Goal: Task Accomplishment & Management: Manage account settings

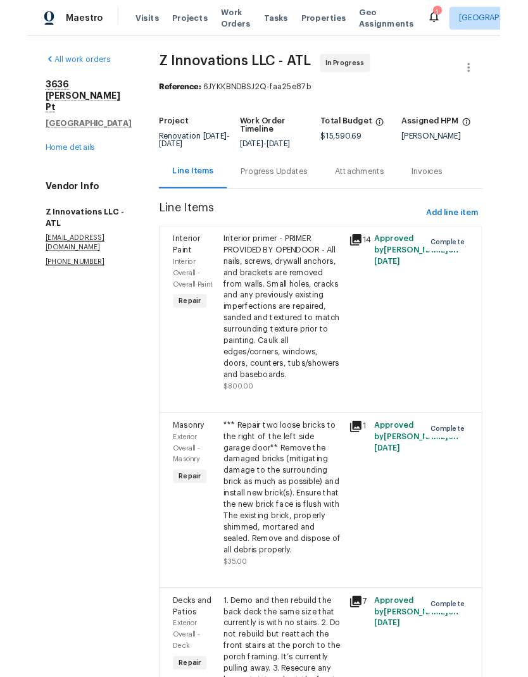
scroll to position [51, 0]
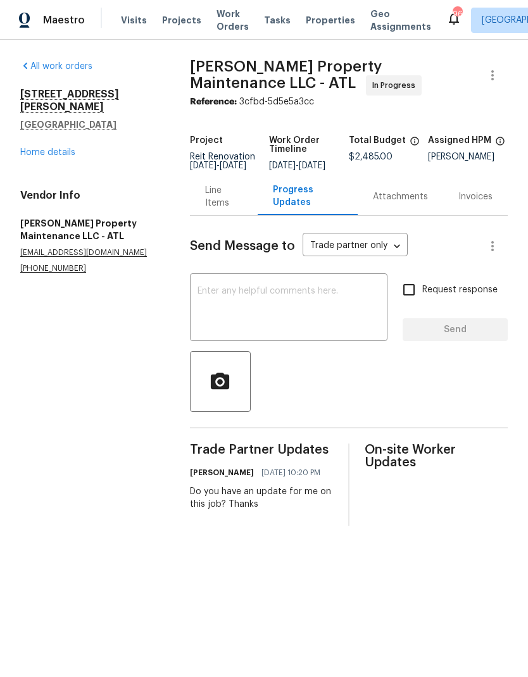
click at [74, 148] on link "Home details" at bounding box center [47, 152] width 55 height 9
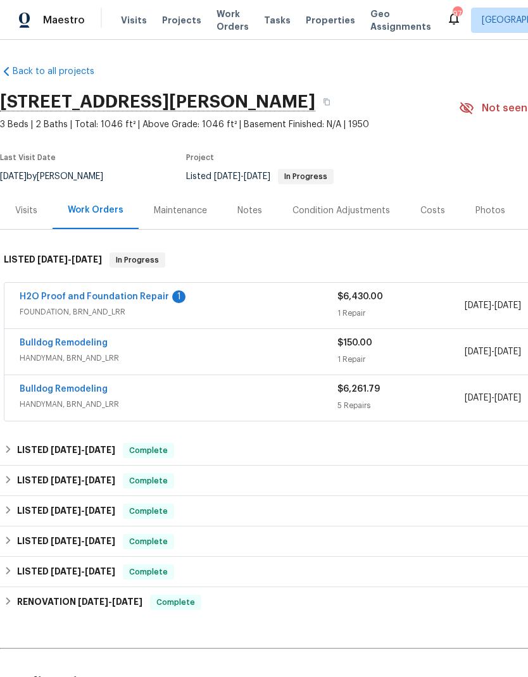
click at [155, 293] on link "H2O Proof and Foundation Repair" at bounding box center [94, 296] width 149 height 9
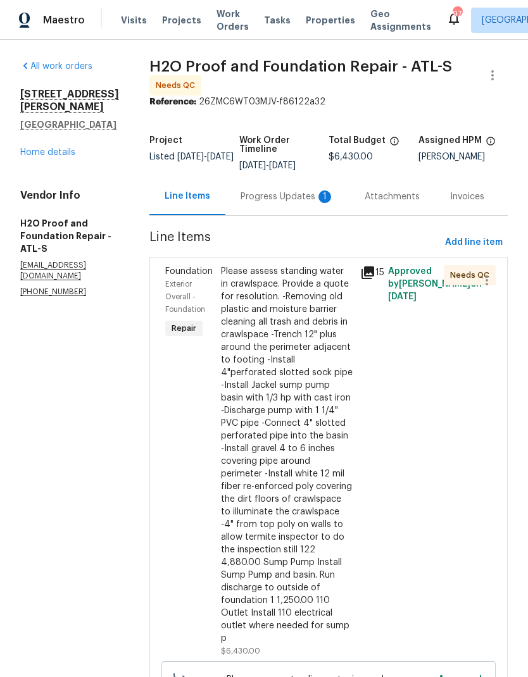
click at [255, 198] on div "Progress Updates 1" at bounding box center [288, 197] width 94 height 13
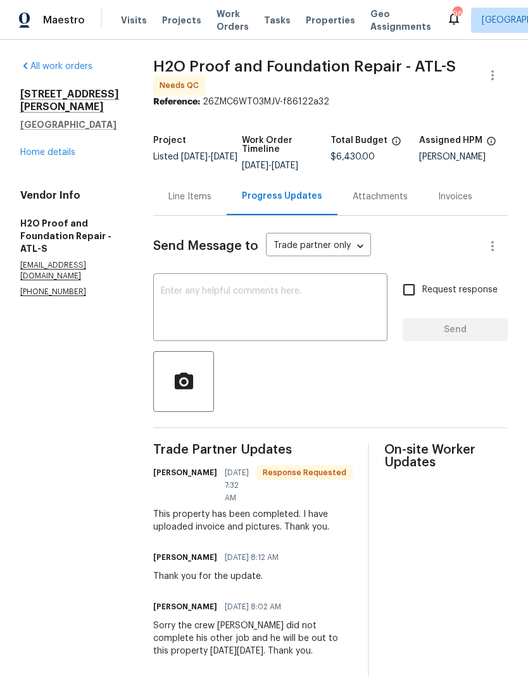
click at [204, 203] on div "Line Items" at bounding box center [189, 196] width 73 height 37
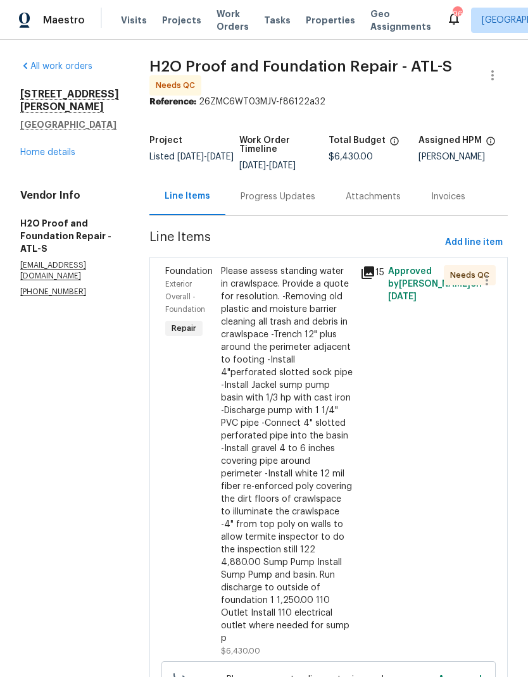
click at [291, 477] on div "Please assess standing water in crawlspace. Provide a quote for resolution. -Re…" at bounding box center [287, 455] width 132 height 380
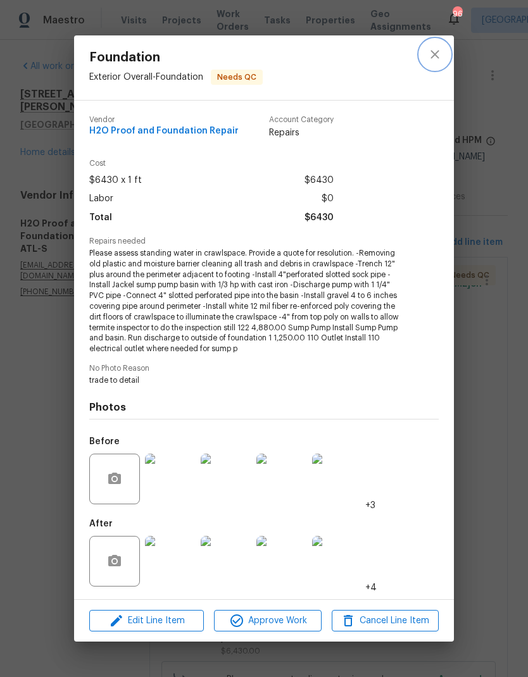
click at [446, 55] on button "close" at bounding box center [435, 54] width 30 height 30
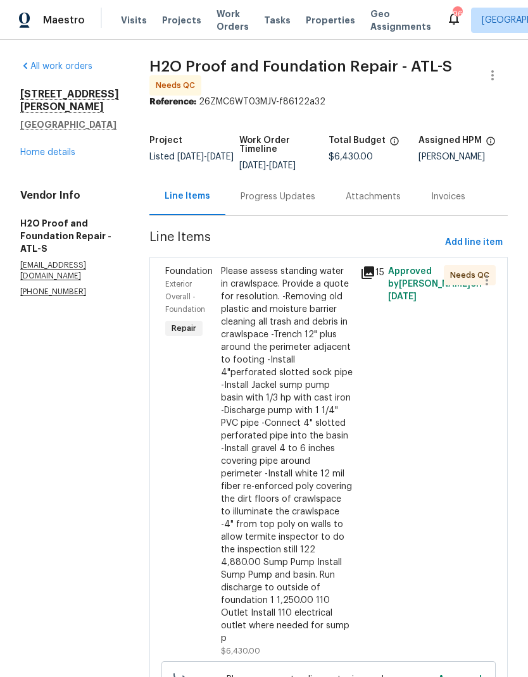
click at [288, 492] on div "Please assess standing water in crawlspace. Provide a quote for resolution. -Re…" at bounding box center [287, 455] width 132 height 380
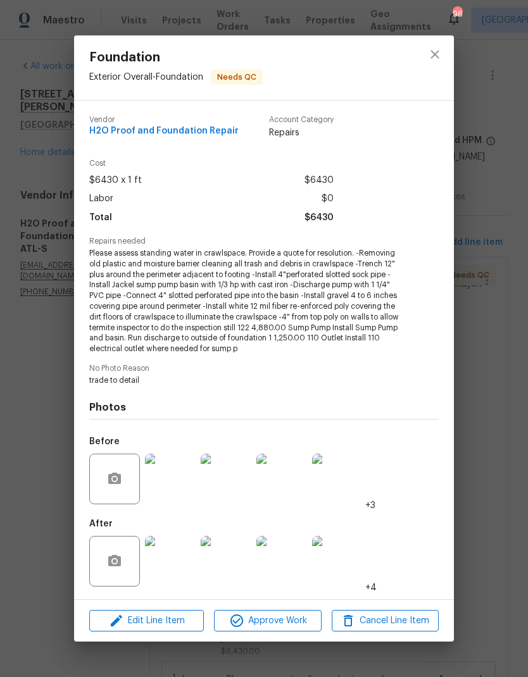
click at [173, 556] on img at bounding box center [170, 561] width 51 height 51
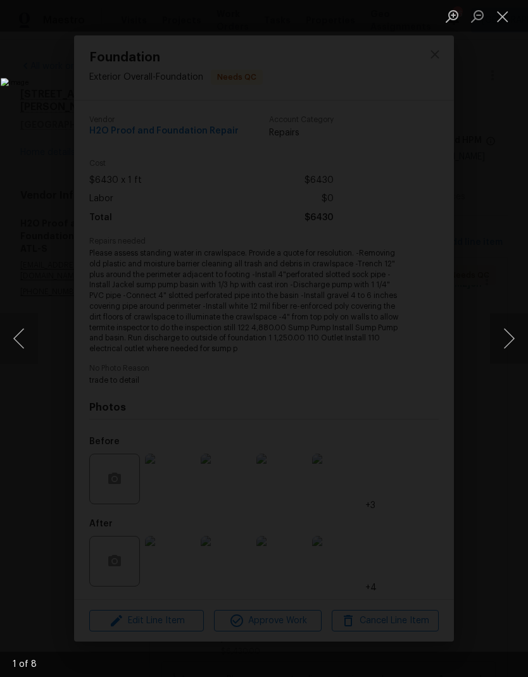
click at [506, 329] on button "Next image" at bounding box center [509, 338] width 38 height 51
click at [503, 329] on button "Next image" at bounding box center [509, 338] width 38 height 51
click at [501, 330] on button "Next image" at bounding box center [509, 338] width 38 height 51
click at [502, 331] on button "Next image" at bounding box center [509, 338] width 38 height 51
click at [501, 333] on button "Next image" at bounding box center [509, 338] width 38 height 51
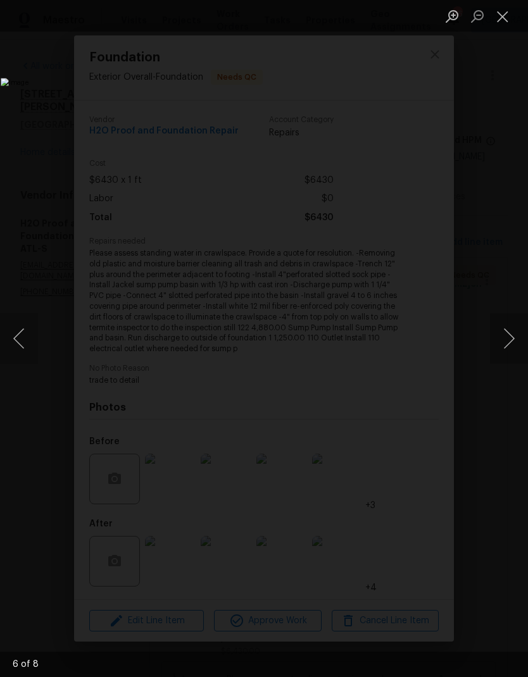
click at [500, 333] on button "Next image" at bounding box center [509, 338] width 38 height 51
click at [501, 333] on button "Next image" at bounding box center [509, 338] width 38 height 51
click at [505, 18] on button "Close lightbox" at bounding box center [502, 16] width 25 height 22
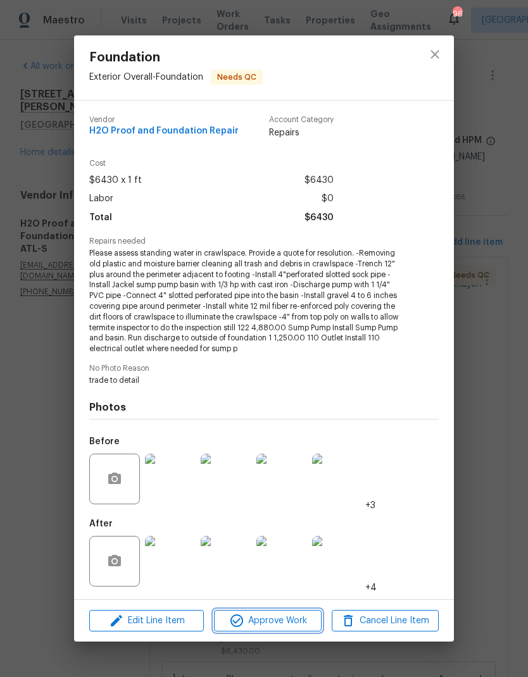
click at [299, 621] on span "Approve Work" at bounding box center [267, 621] width 99 height 16
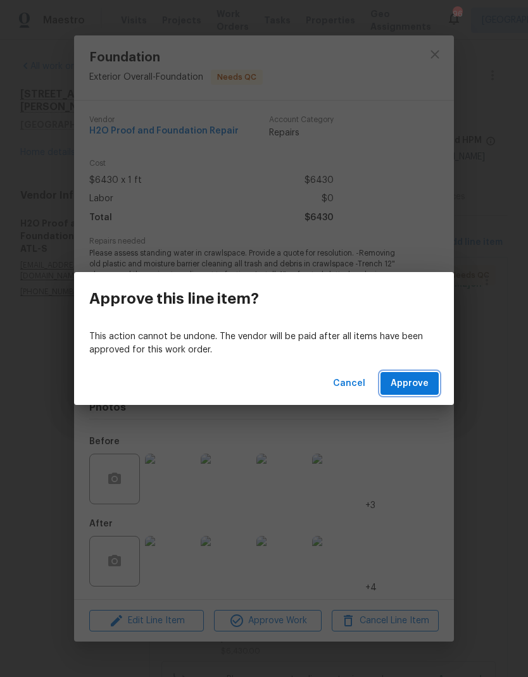
click at [407, 386] on span "Approve" at bounding box center [410, 384] width 38 height 16
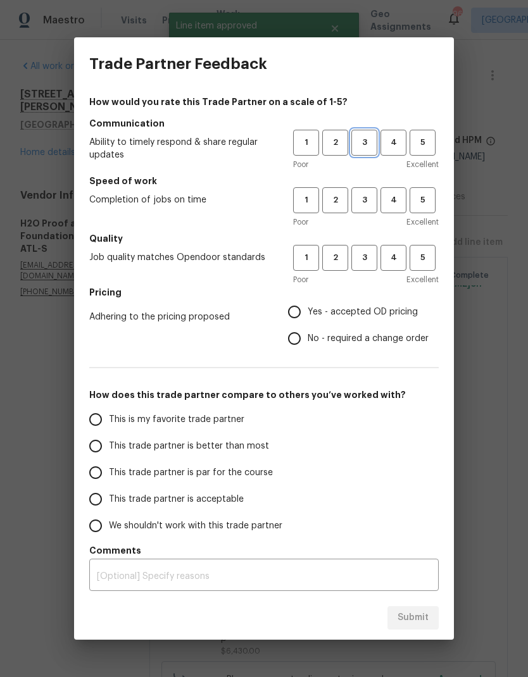
click at [373, 147] on span "3" at bounding box center [364, 142] width 23 height 15
click at [367, 196] on span "3" at bounding box center [364, 200] width 23 height 15
click at [370, 258] on span "3" at bounding box center [364, 258] width 23 height 15
click at [302, 344] on input "No - required a change order" at bounding box center [294, 338] width 27 height 27
radio input "true"
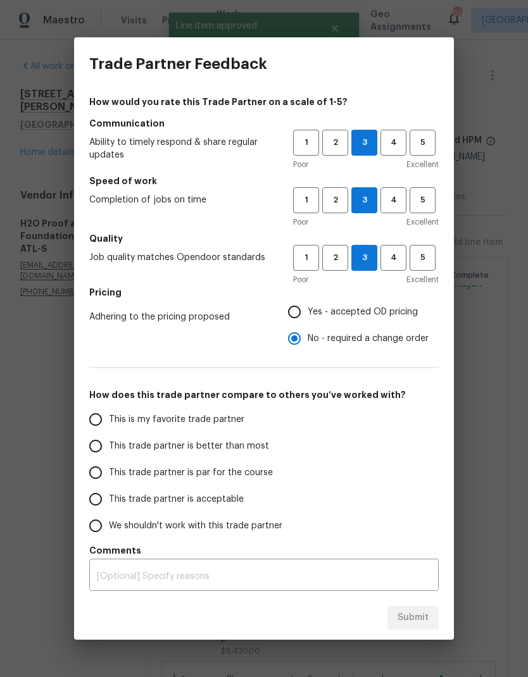
click at [102, 472] on input "This trade partner is par for the course" at bounding box center [95, 473] width 27 height 27
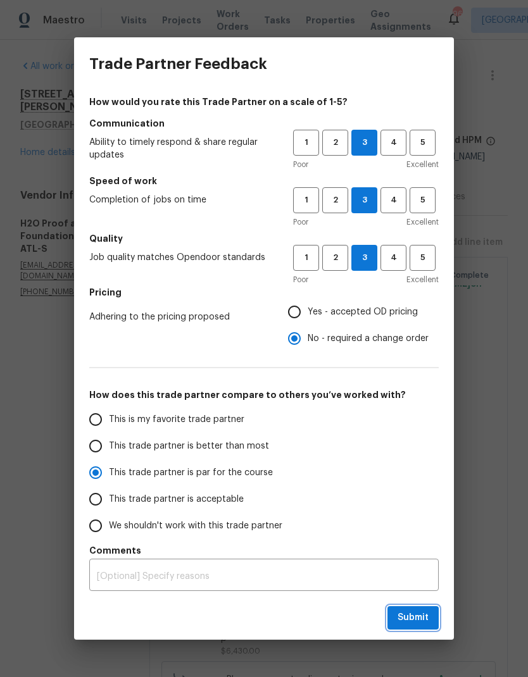
click at [413, 617] on span "Submit" at bounding box center [413, 618] width 31 height 16
radio input "true"
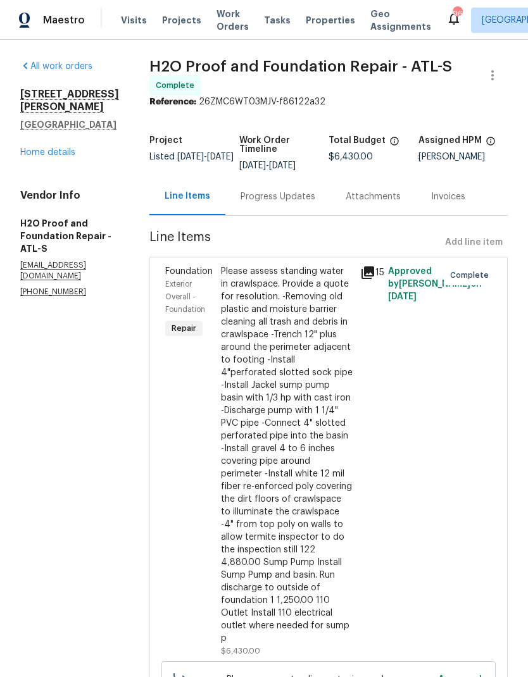
radio input "false"
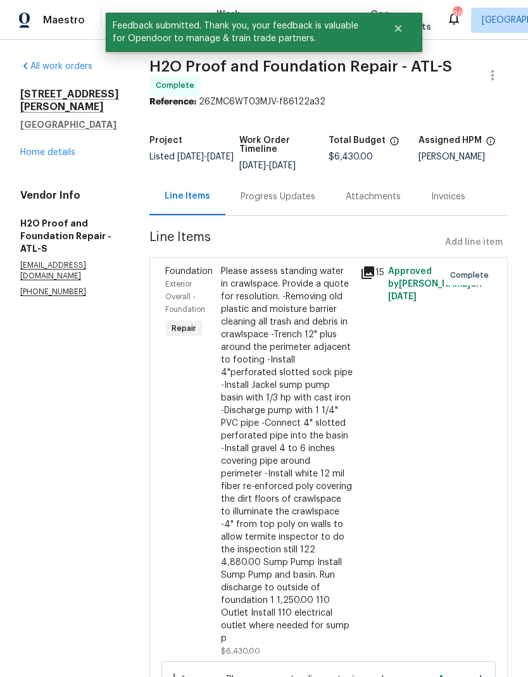
click at [44, 157] on link "Home details" at bounding box center [47, 152] width 55 height 9
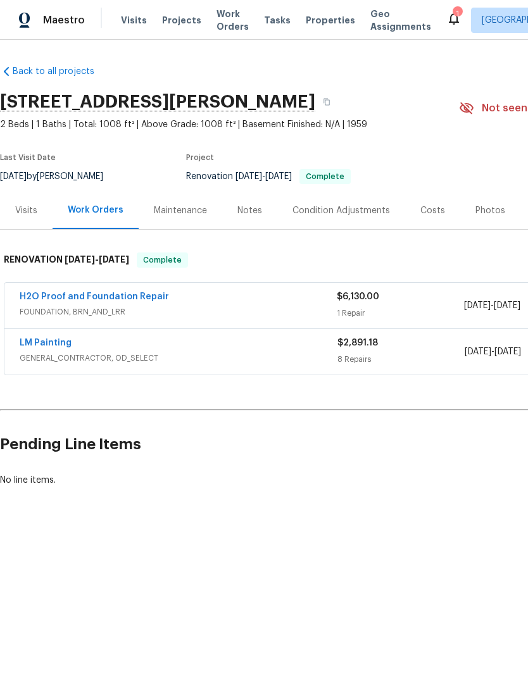
click at [149, 298] on link "H2O Proof and Foundation Repair" at bounding box center [94, 296] width 149 height 9
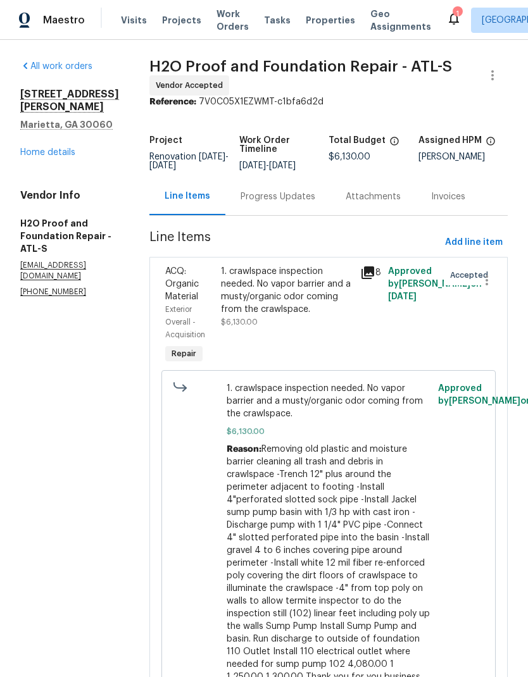
click at [258, 198] on div "Progress Updates" at bounding box center [278, 197] width 75 height 13
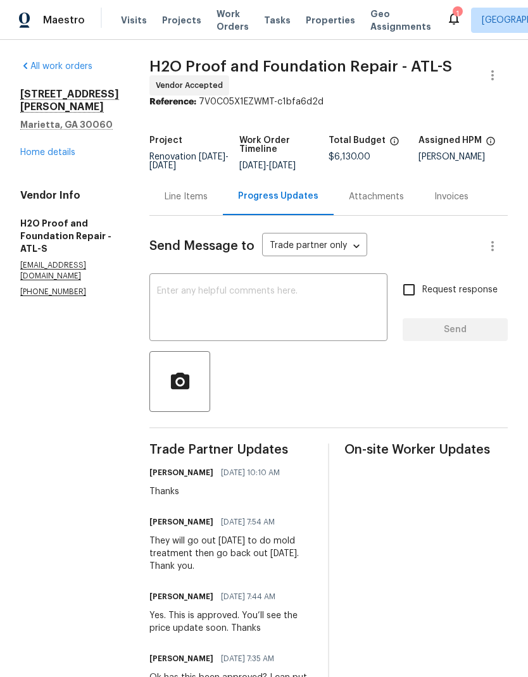
click at [172, 188] on div "Line Items" at bounding box center [185, 196] width 73 height 37
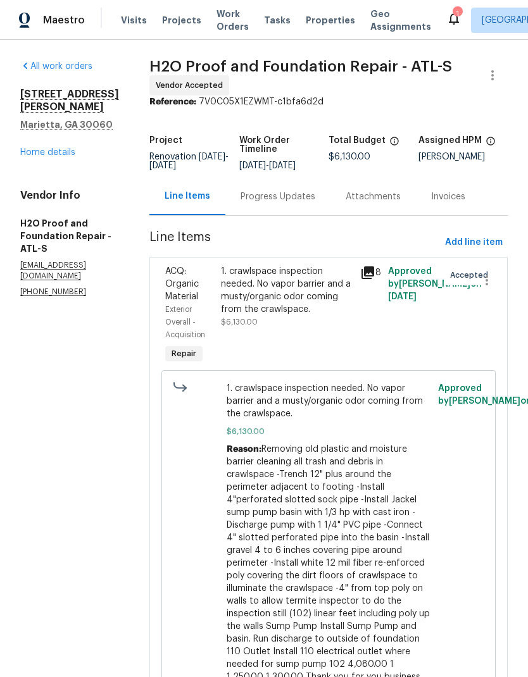
click at [41, 157] on link "Home details" at bounding box center [47, 152] width 55 height 9
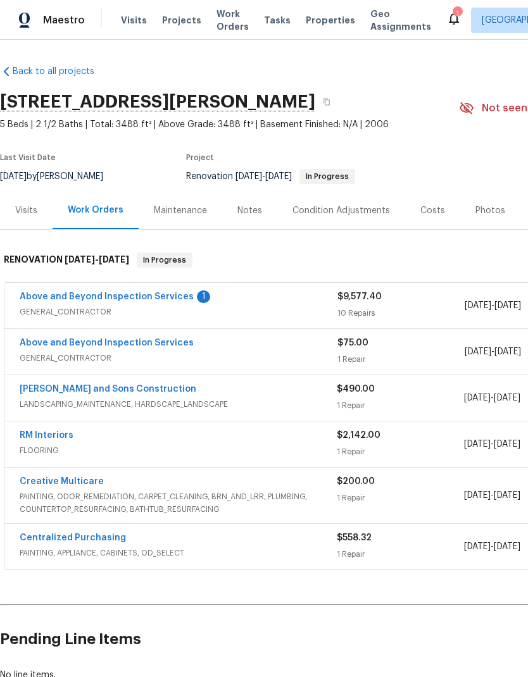
click at [177, 298] on link "Above and Beyond Inspection Services" at bounding box center [107, 296] width 174 height 9
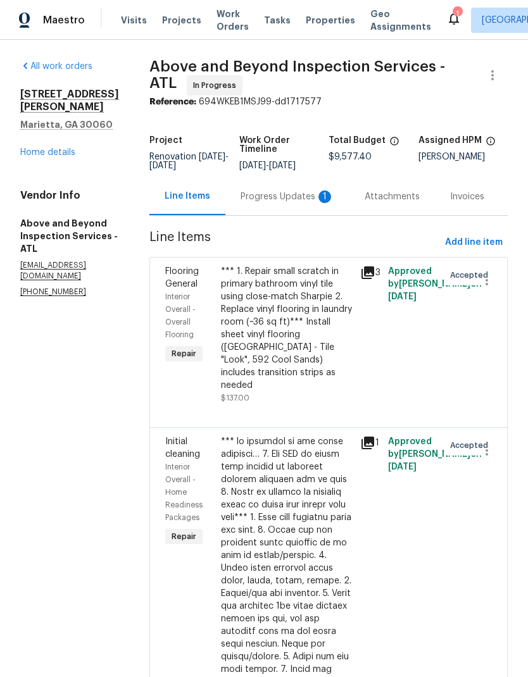
click at [294, 203] on div "Progress Updates 1" at bounding box center [288, 197] width 94 height 13
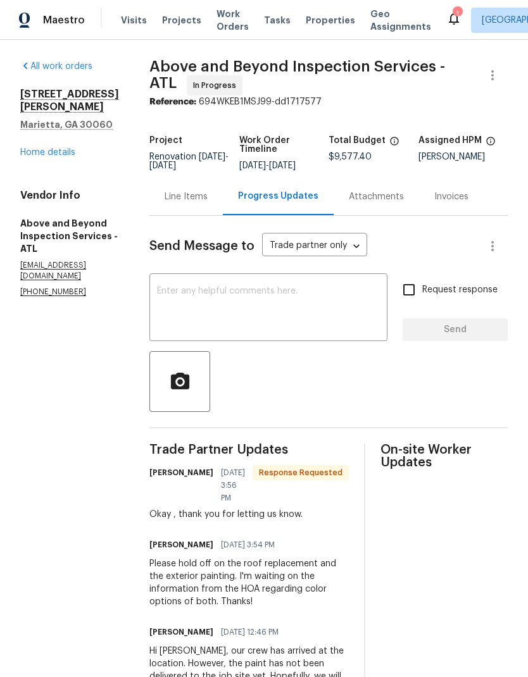
click at [73, 148] on link "Home details" at bounding box center [47, 152] width 55 height 9
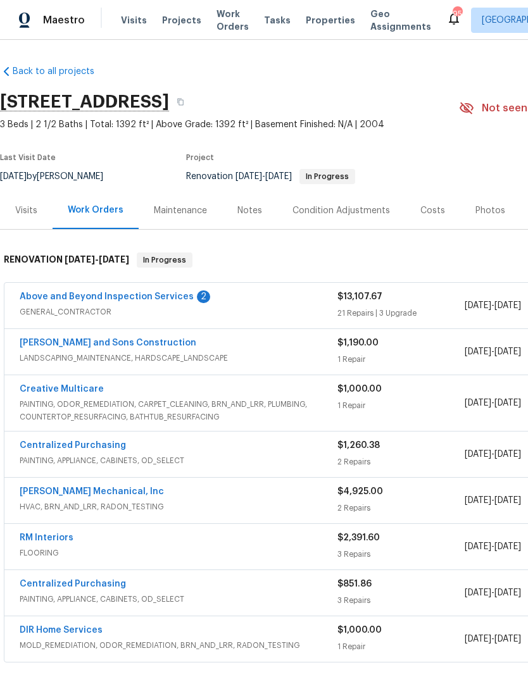
click at [171, 299] on link "Above and Beyond Inspection Services" at bounding box center [107, 296] width 174 height 9
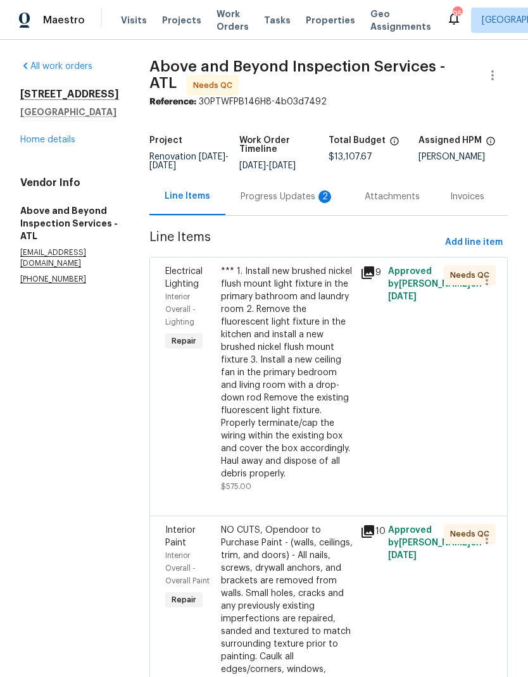
click at [308, 203] on div "Progress Updates 2" at bounding box center [288, 197] width 94 height 13
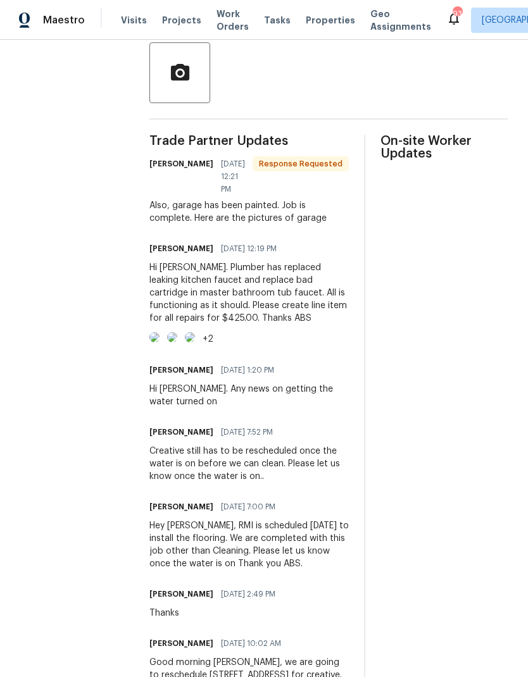
scroll to position [292, 0]
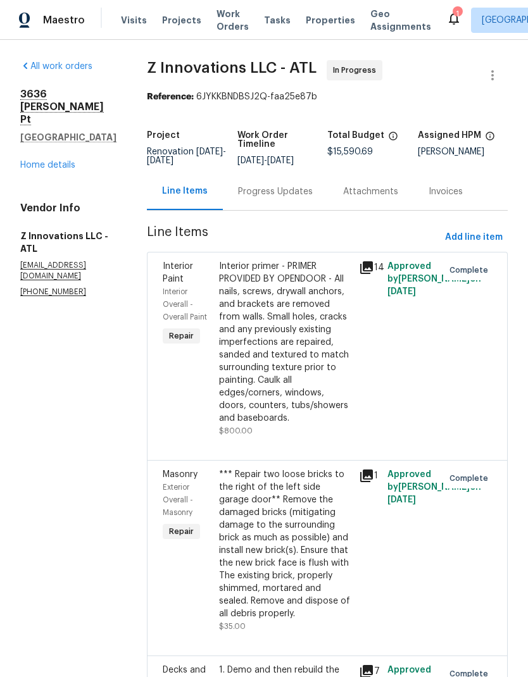
click at [71, 161] on link "Home details" at bounding box center [47, 165] width 55 height 9
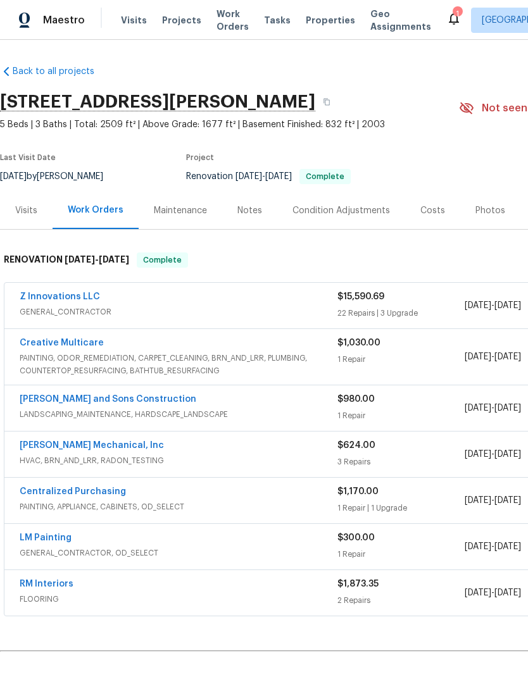
click at [86, 293] on link "Z Innovations LLC" at bounding box center [60, 296] width 80 height 9
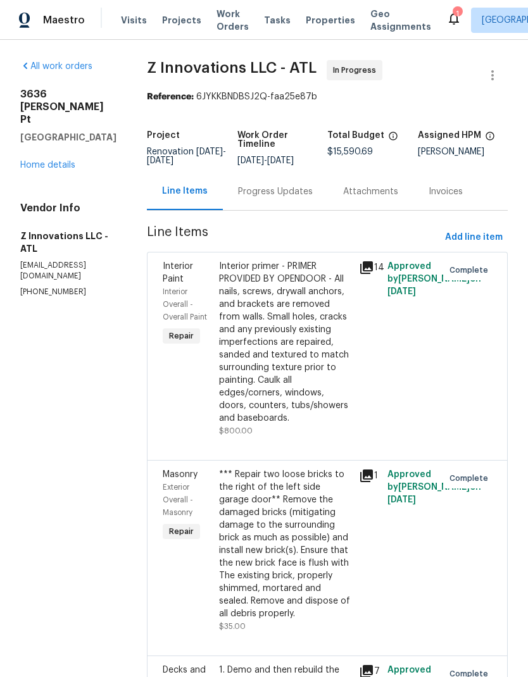
click at [282, 194] on div "Progress Updates" at bounding box center [275, 191] width 75 height 13
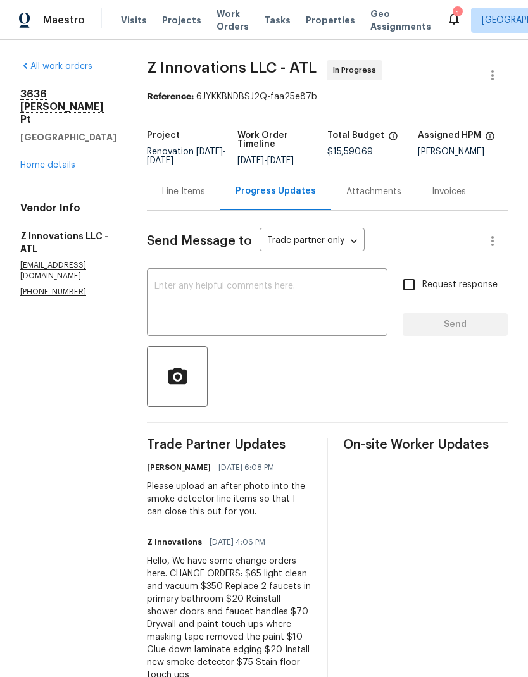
click at [190, 188] on div "Line Items" at bounding box center [183, 191] width 43 height 13
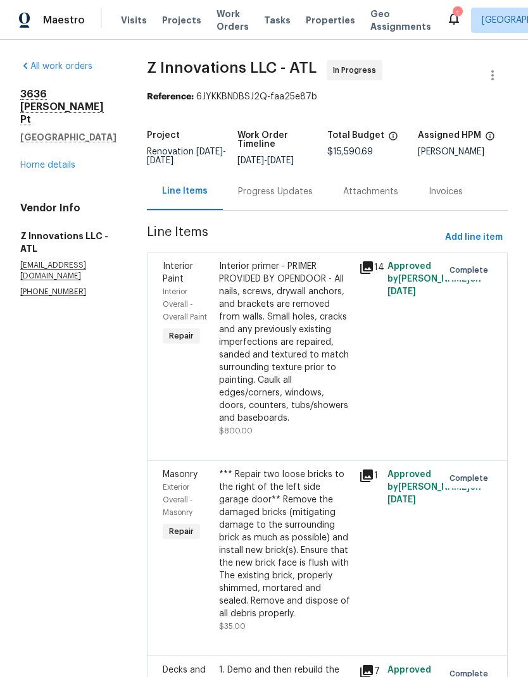
click at [70, 161] on link "Home details" at bounding box center [47, 165] width 55 height 9
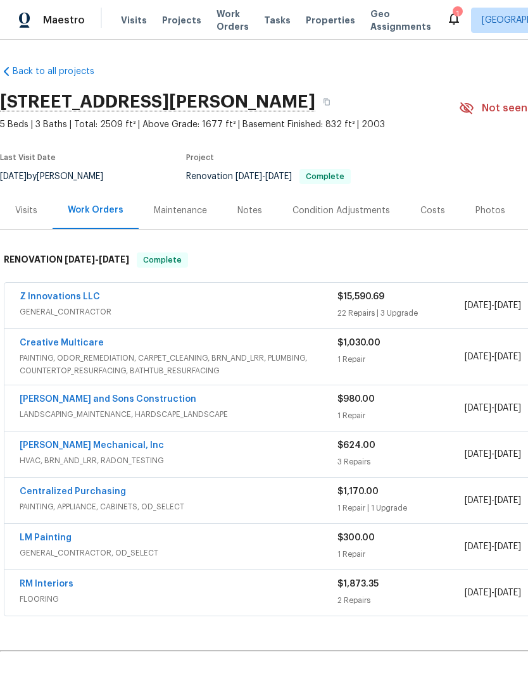
click at [477, 213] on div "Photos" at bounding box center [490, 210] width 30 height 13
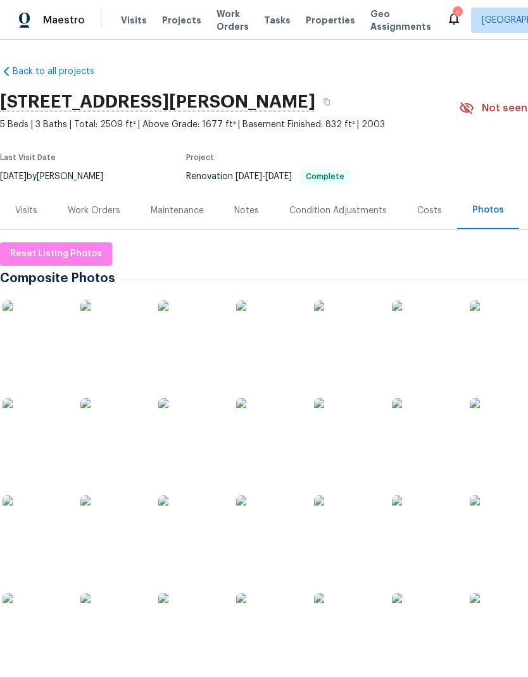
click at [95, 209] on div "Work Orders" at bounding box center [94, 210] width 53 height 13
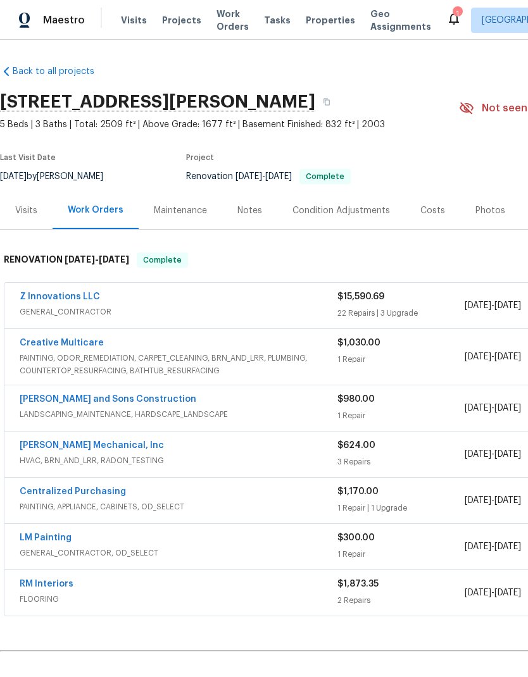
click at [483, 212] on div "Photos" at bounding box center [490, 210] width 30 height 13
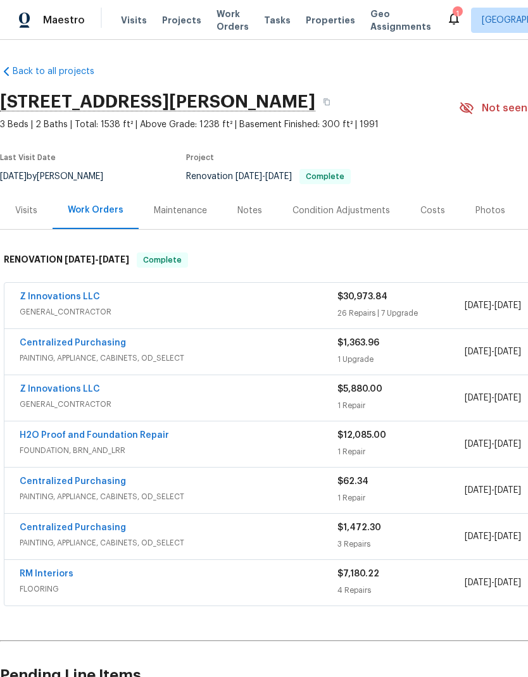
click at [487, 209] on div "Photos" at bounding box center [490, 210] width 30 height 13
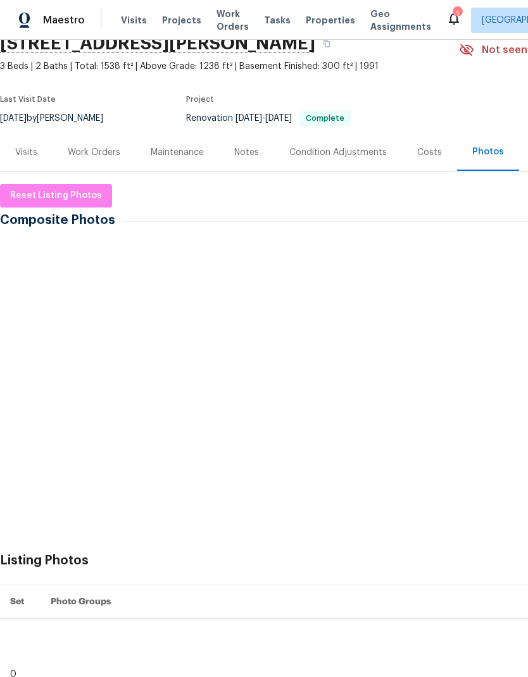
scroll to position [58, 0]
click at [113, 155] on div "Work Orders" at bounding box center [94, 152] width 53 height 13
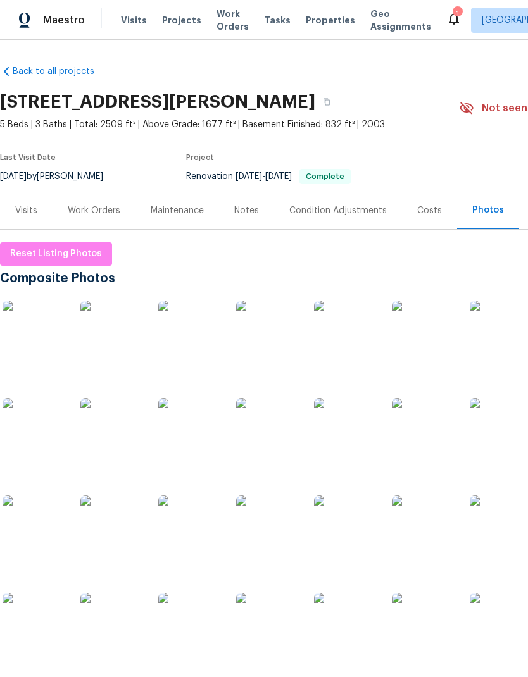
click at [111, 211] on div "Work Orders" at bounding box center [94, 210] width 53 height 13
